Goal: Information Seeking & Learning: Learn about a topic

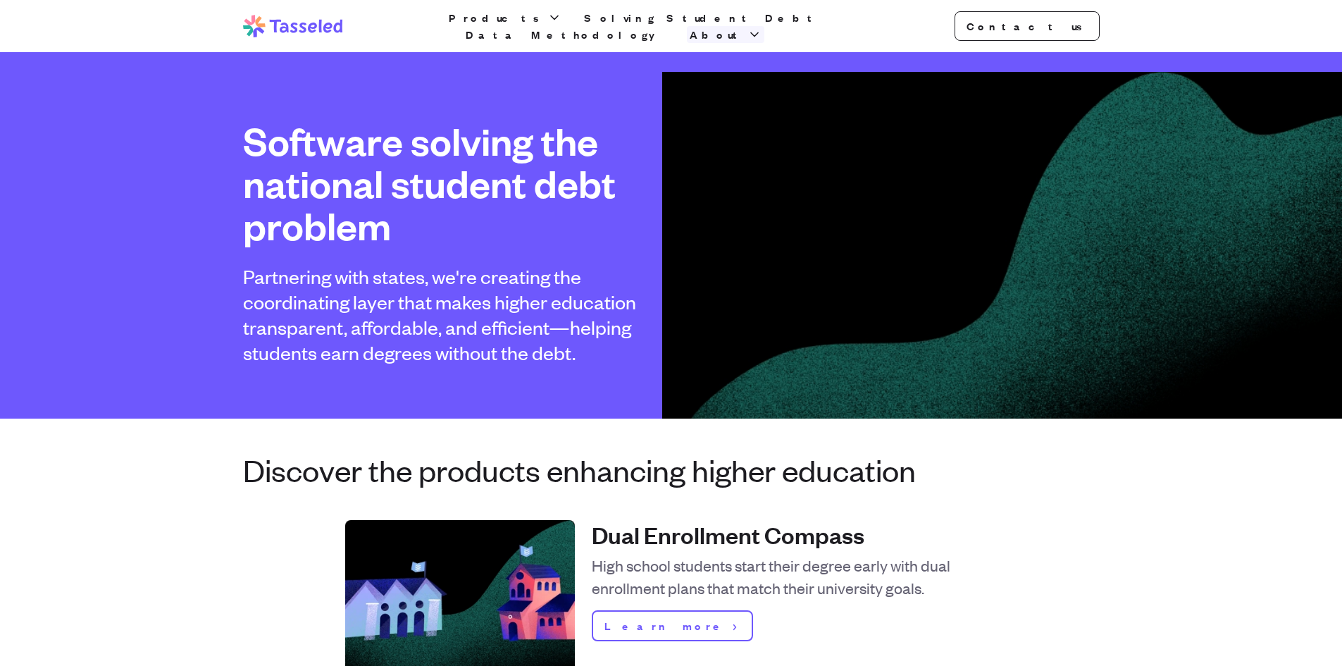
click at [745, 30] on span "About" at bounding box center [717, 34] width 55 height 17
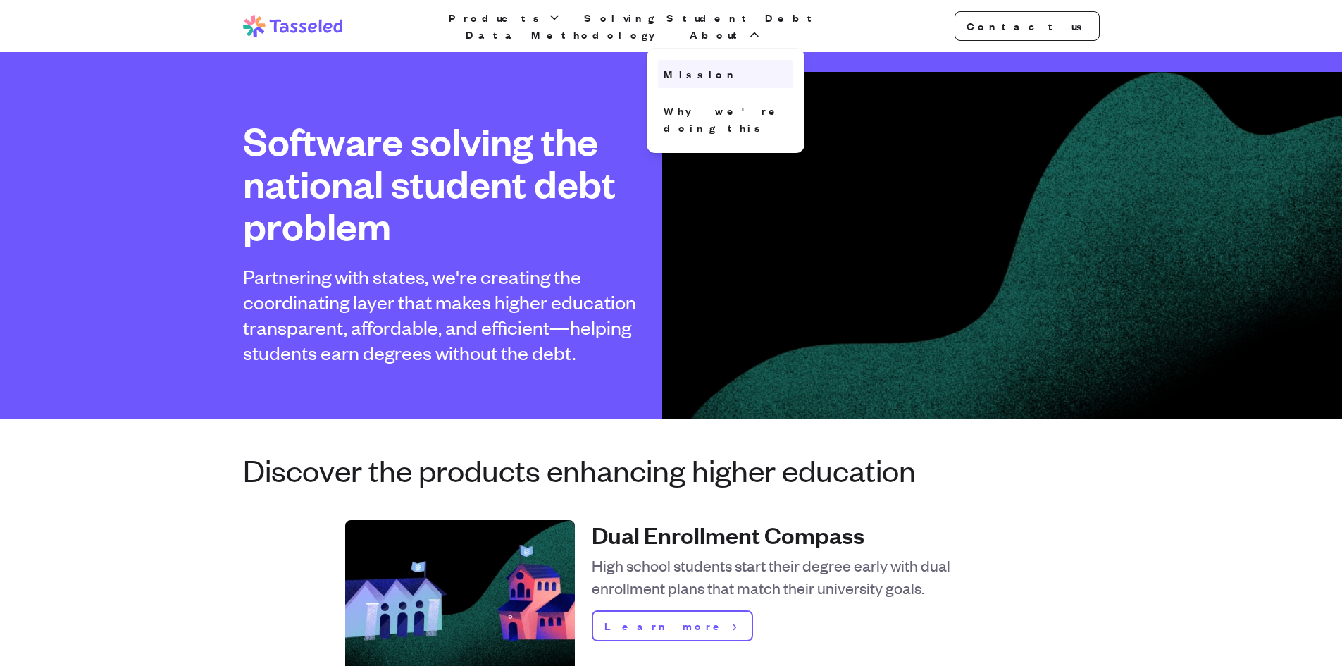
click at [793, 60] on link "Mission" at bounding box center [725, 74] width 135 height 28
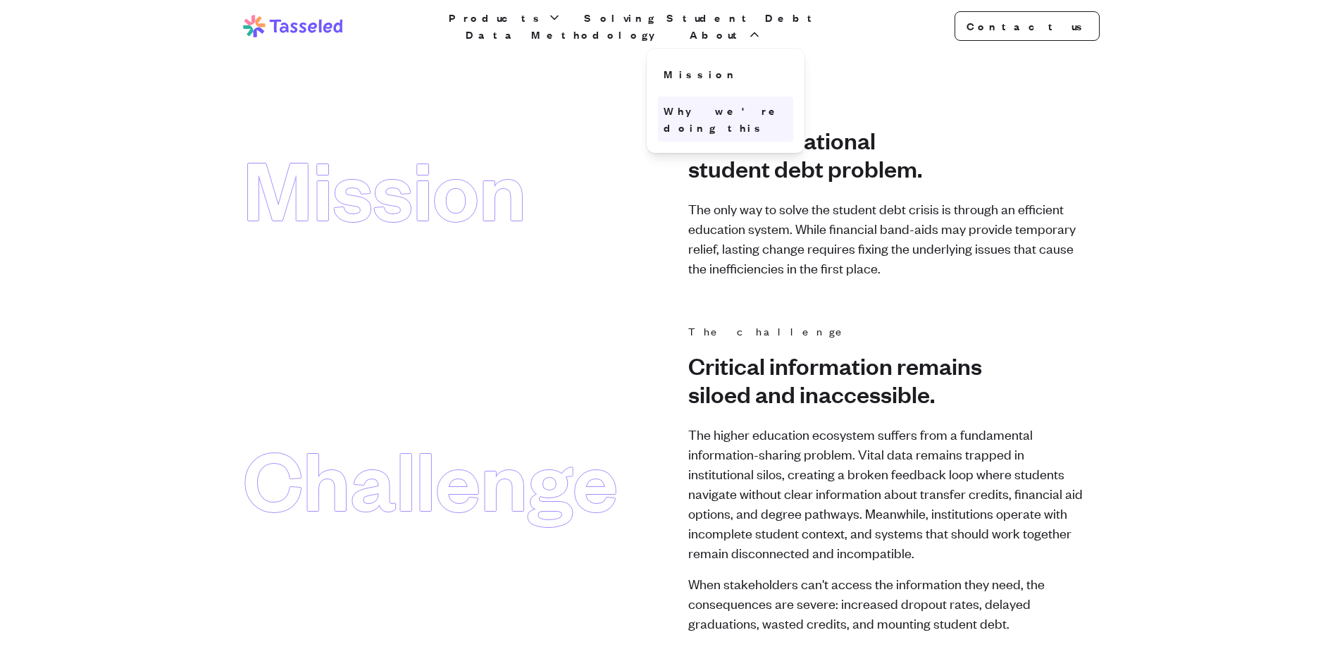
click at [793, 106] on link "Why we're doing this" at bounding box center [725, 119] width 135 height 45
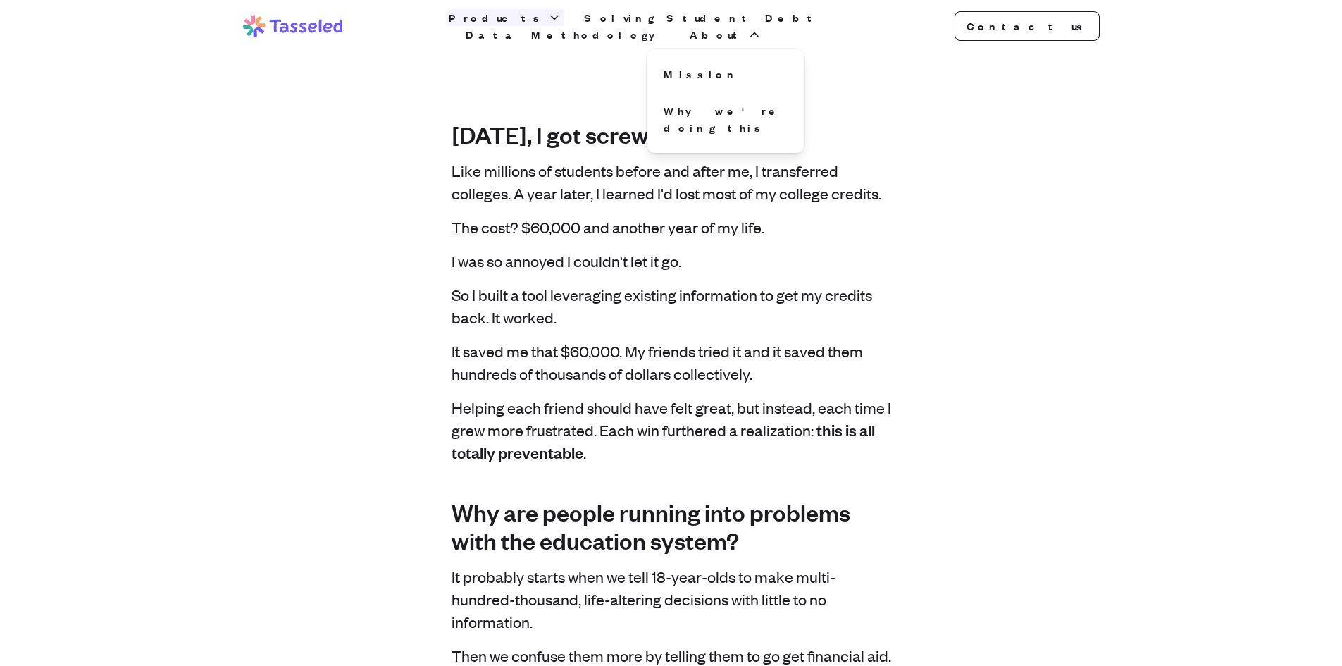
click at [517, 25] on span "Products" at bounding box center [497, 17] width 96 height 17
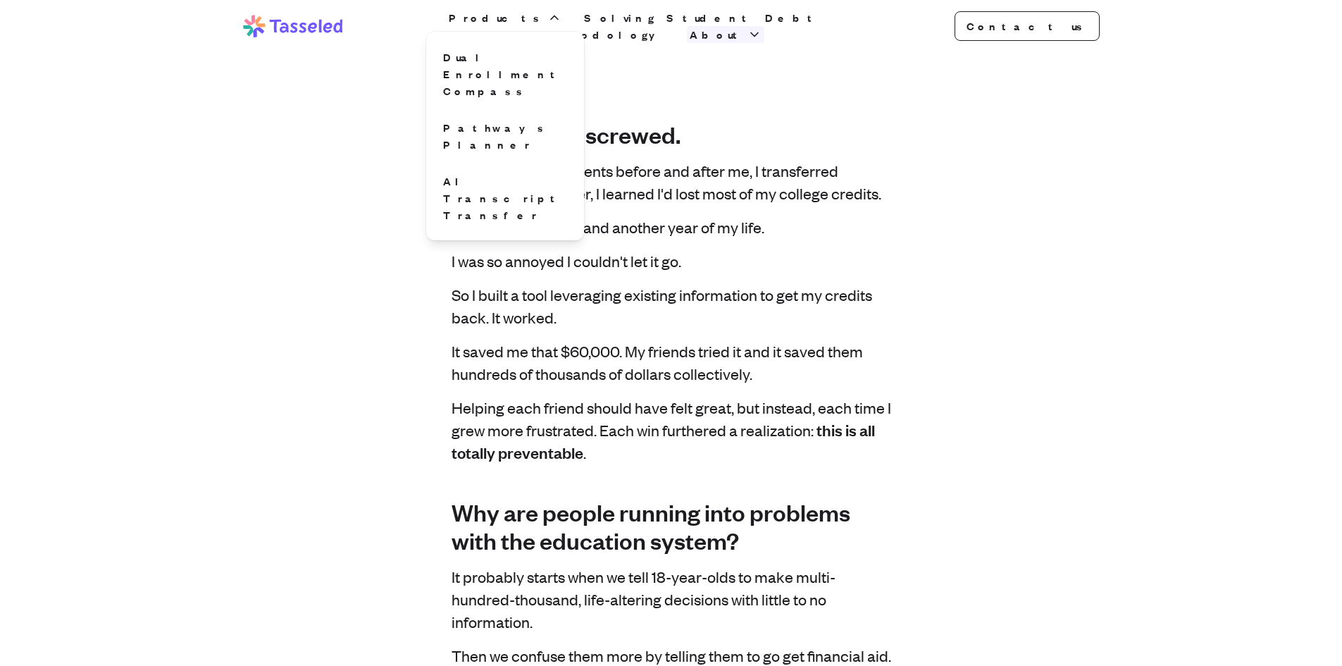
click at [745, 30] on span "About" at bounding box center [717, 34] width 55 height 17
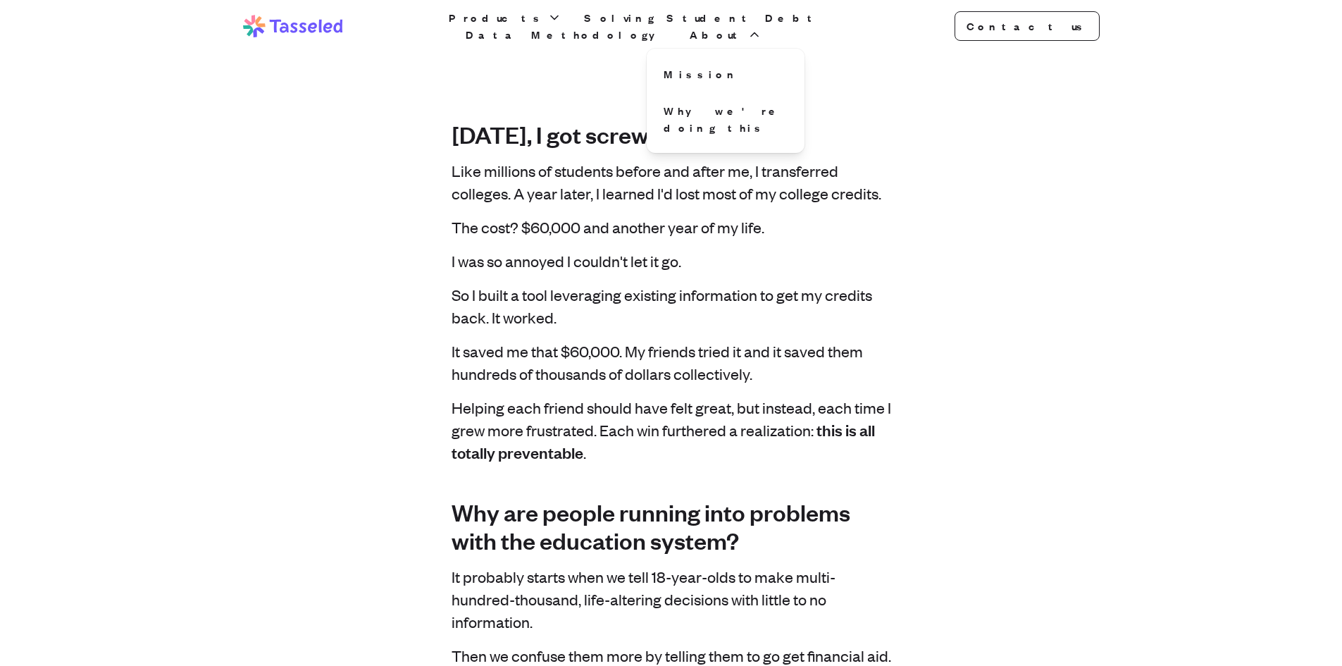
click at [600, 26] on link "Solving Student Debt" at bounding box center [701, 17] width 241 height 17
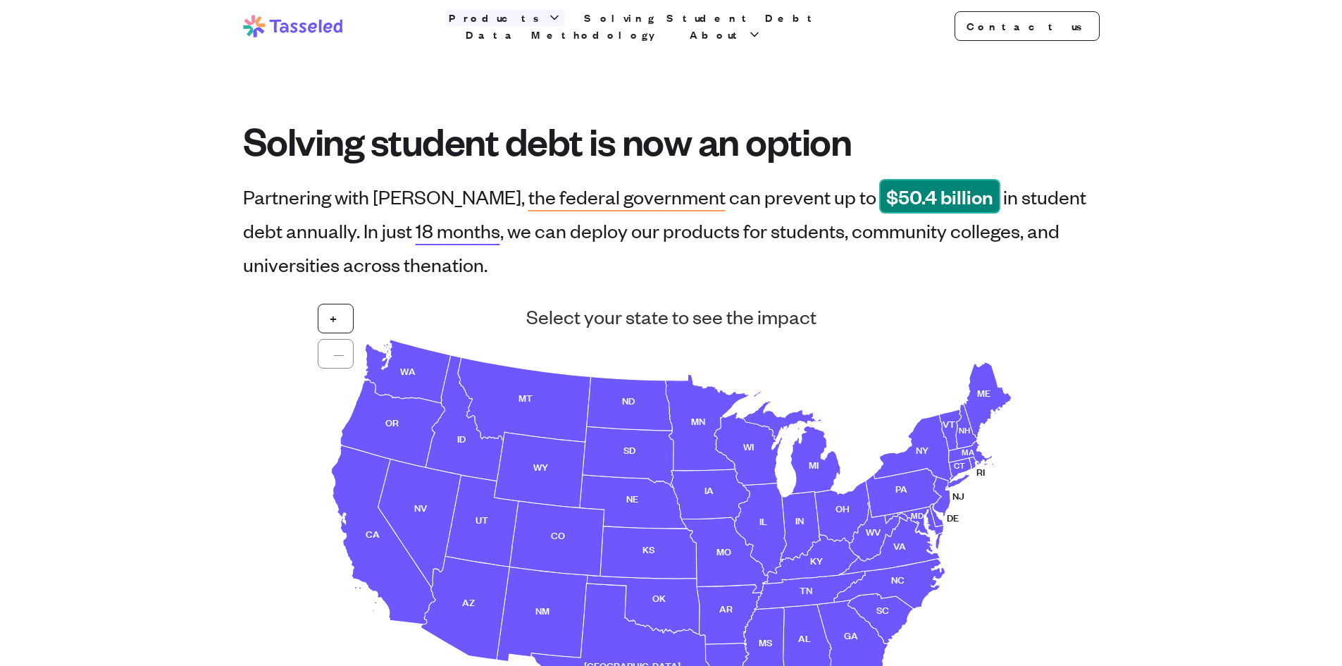
click at [531, 26] on span "Products" at bounding box center [497, 17] width 96 height 17
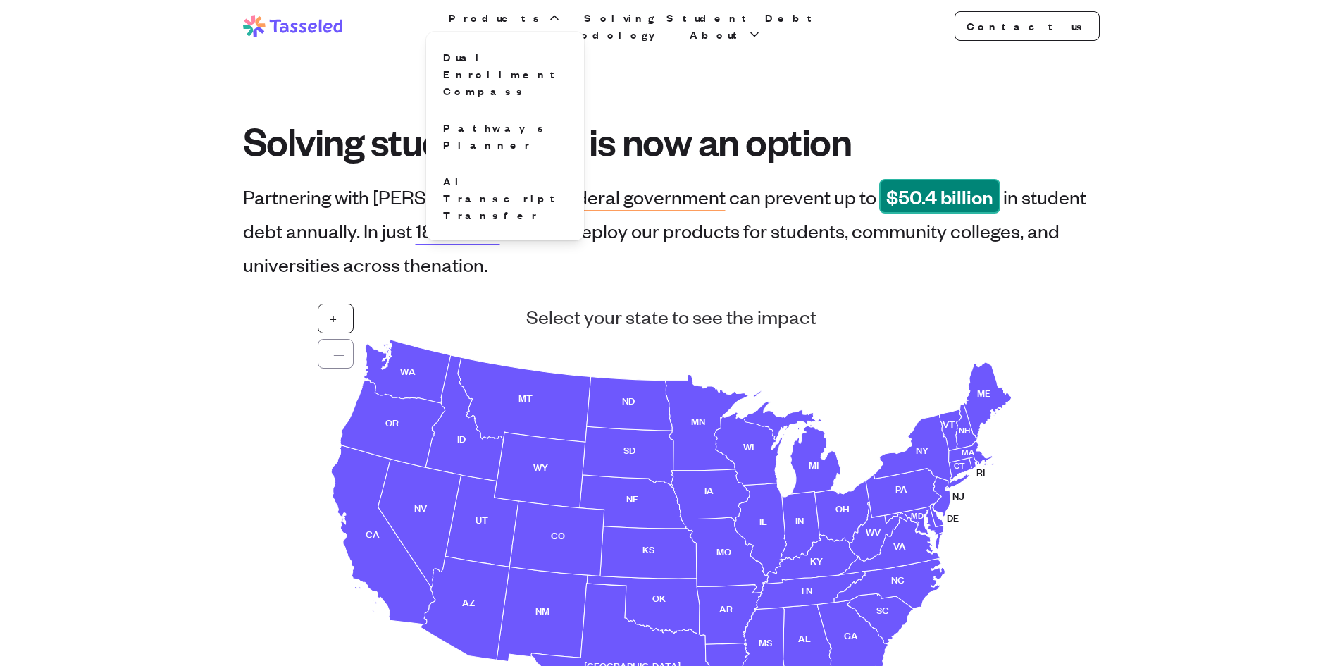
click at [741, 183] on div "Partnering with [PERSON_NAME], the federal government can prevent up to $ 50.4 …" at bounding box center [671, 230] width 857 height 102
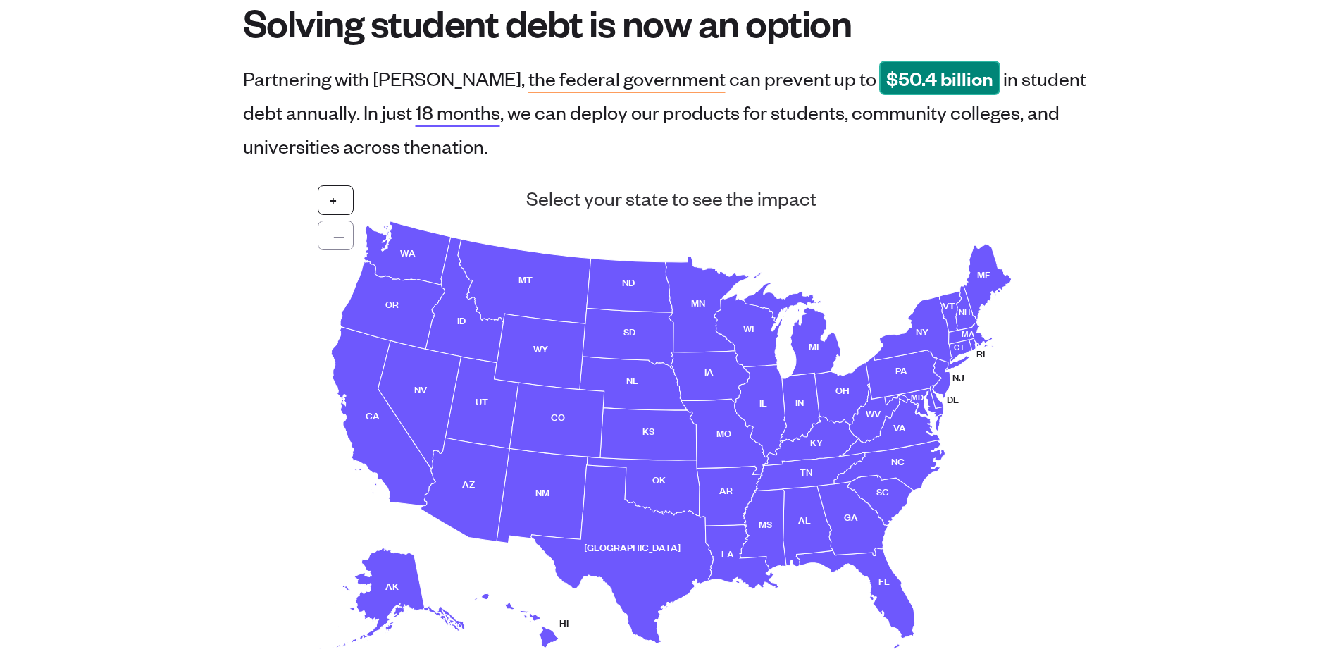
scroll to position [141, 0]
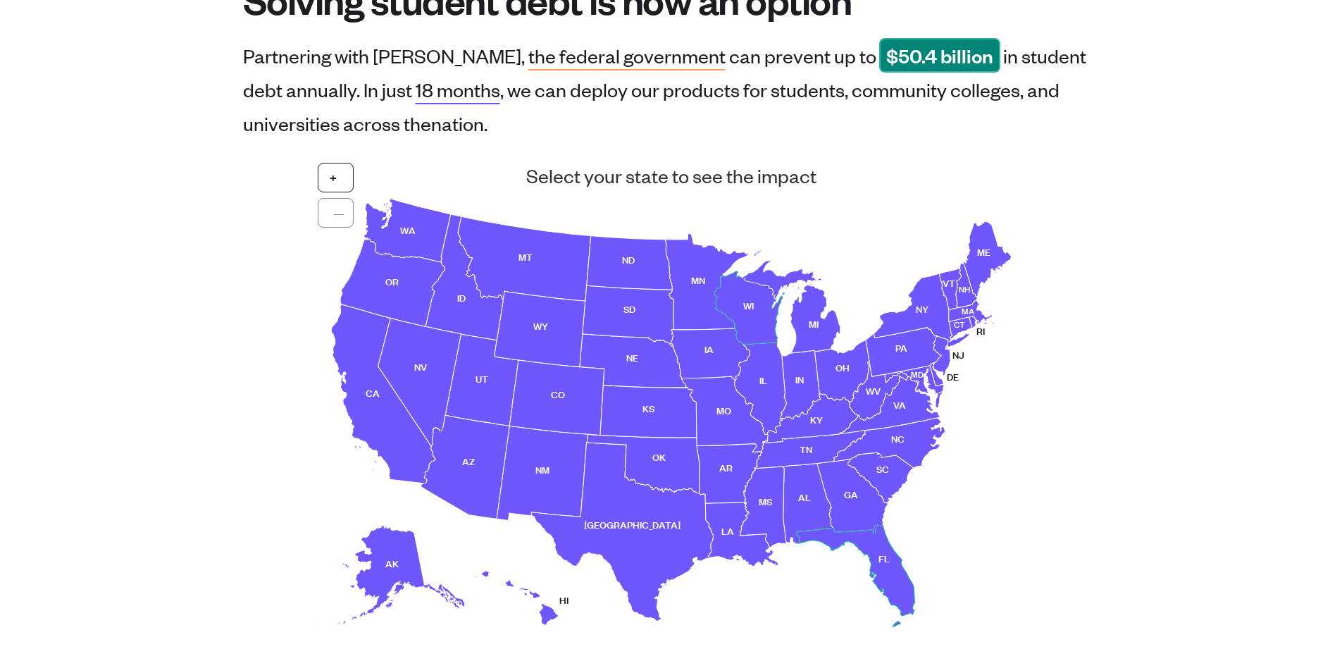
click at [888, 552] on use at bounding box center [855, 575] width 118 height 101
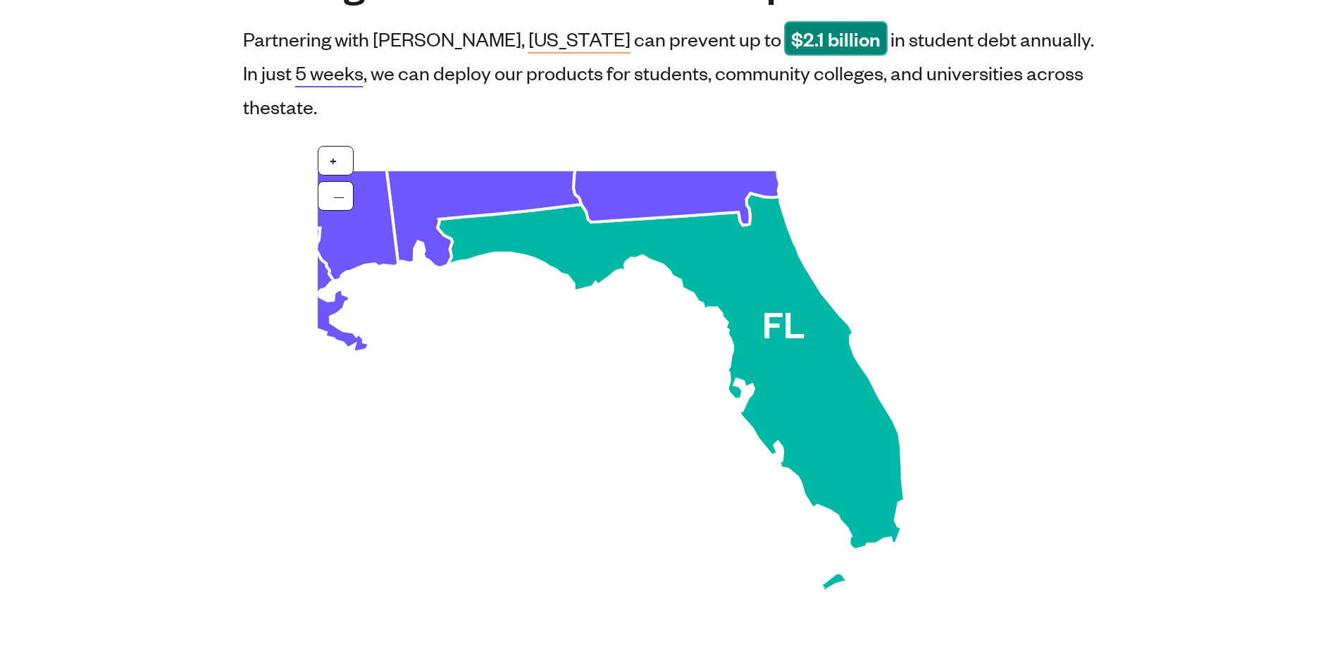
scroll to position [0, 0]
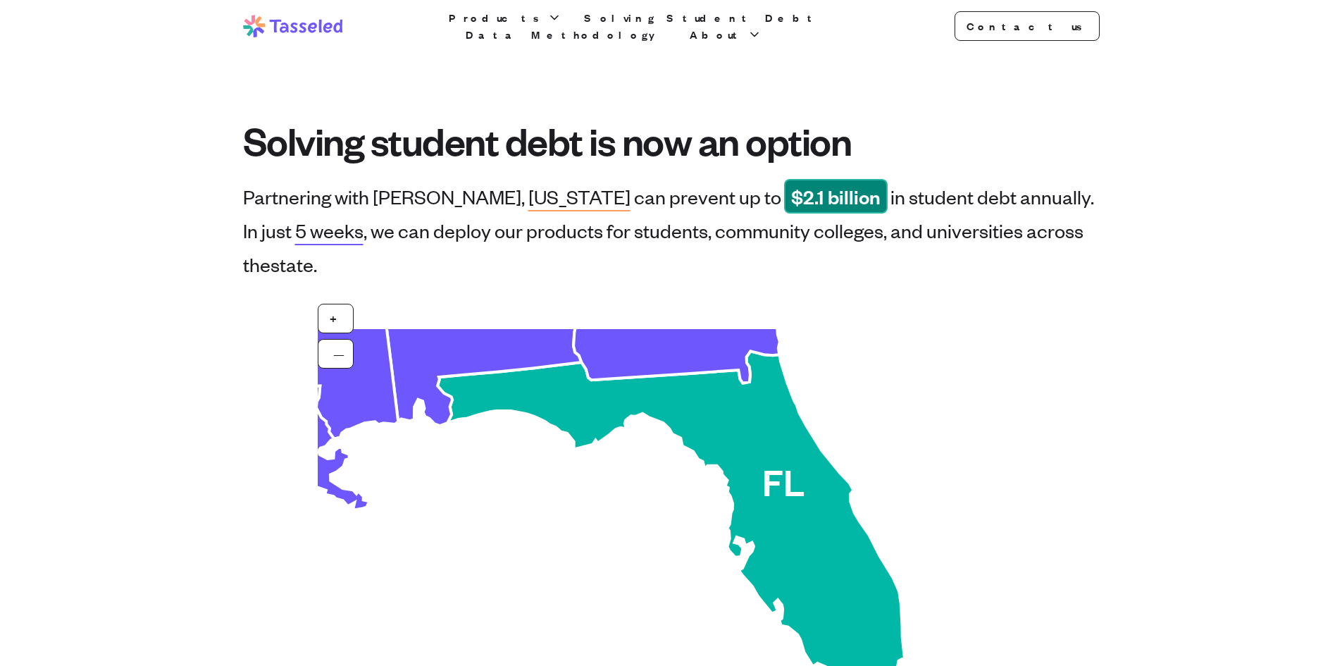
click at [333, 22] on icon at bounding box center [293, 26] width 100 height 23
